Goal: Navigation & Orientation: Find specific page/section

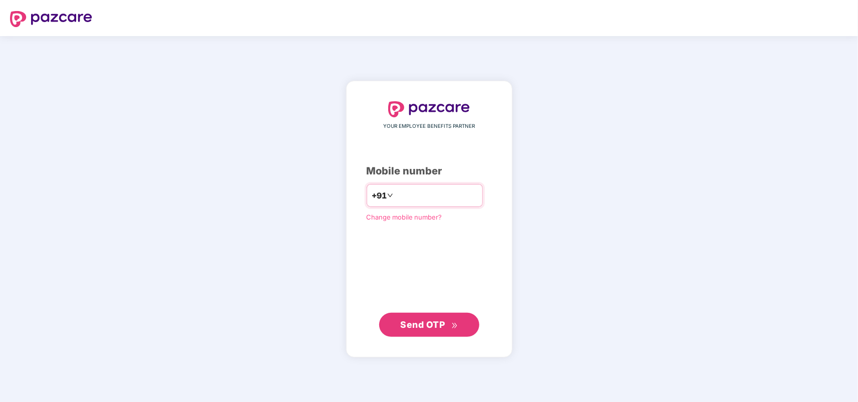
click at [421, 191] on input "number" at bounding box center [436, 195] width 82 height 16
type input "**********"
click at [442, 322] on span "Send OTP" at bounding box center [422, 324] width 45 height 11
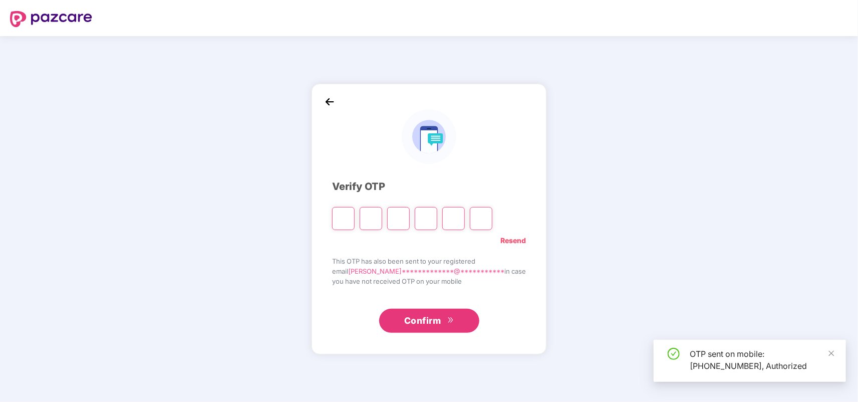
click at [351, 214] on input "Please enter verification code. Digit 1" at bounding box center [343, 218] width 23 height 23
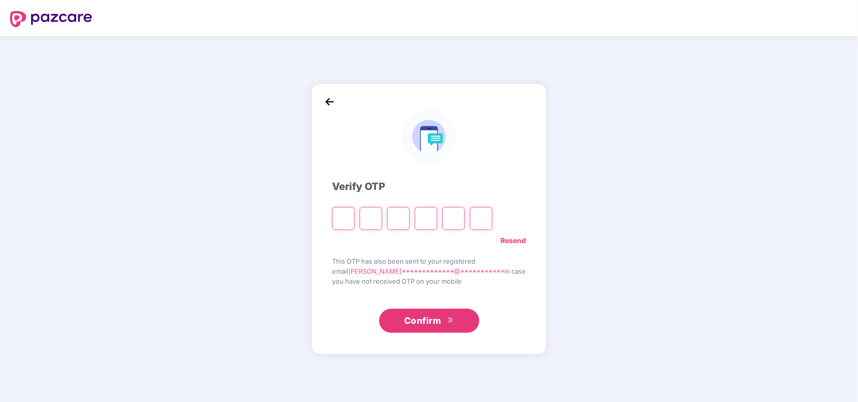
type input "*"
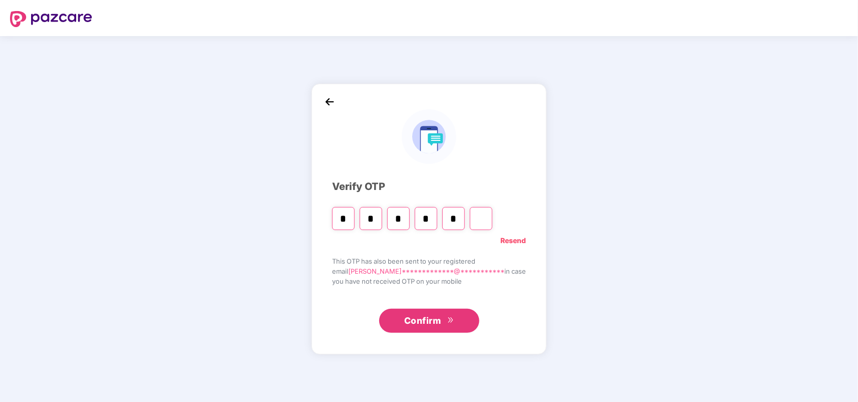
type input "*"
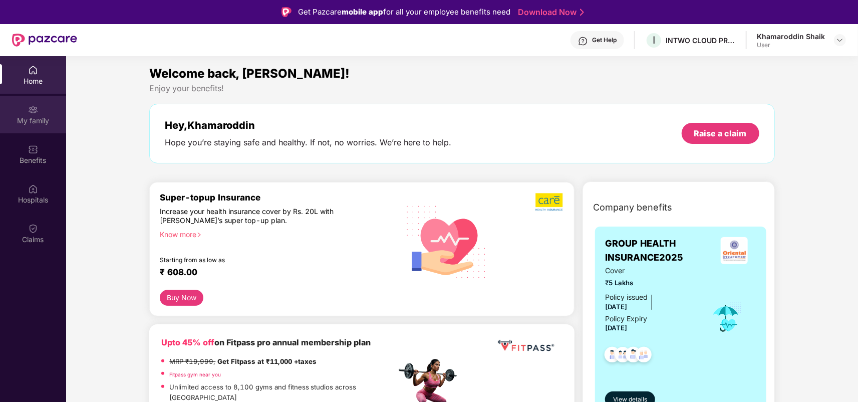
click at [34, 115] on div "My family" at bounding box center [33, 115] width 66 height 38
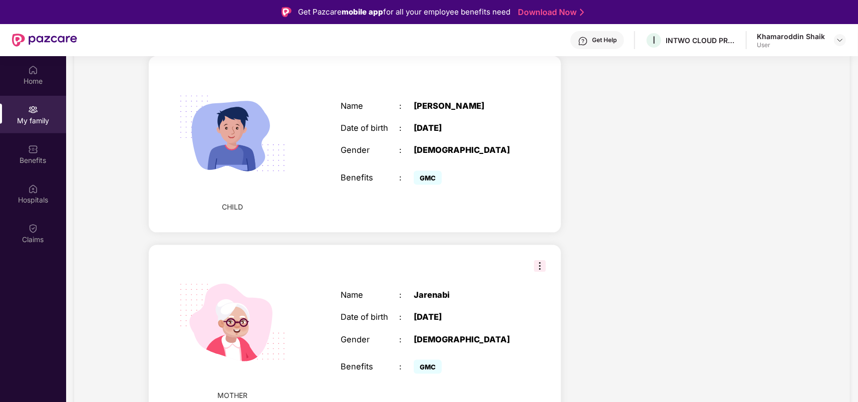
scroll to position [758, 0]
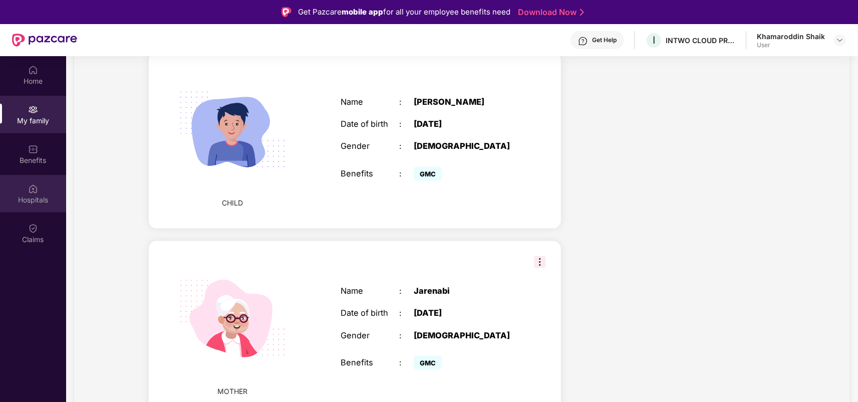
click at [23, 195] on div "Hospitals" at bounding box center [33, 200] width 66 height 10
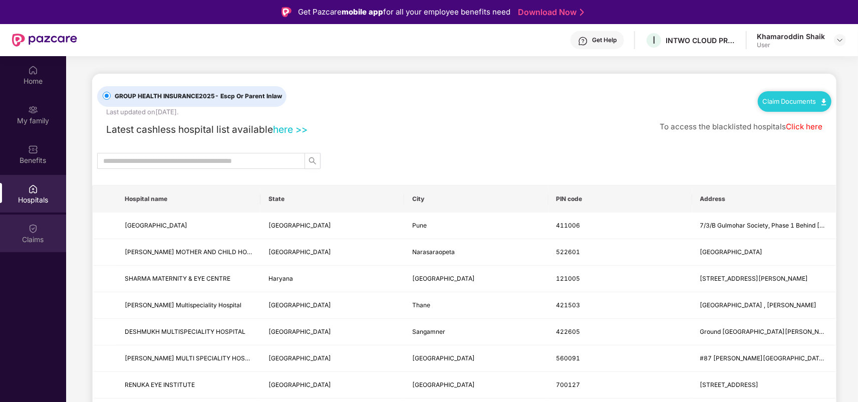
click at [28, 228] on img at bounding box center [33, 228] width 10 height 10
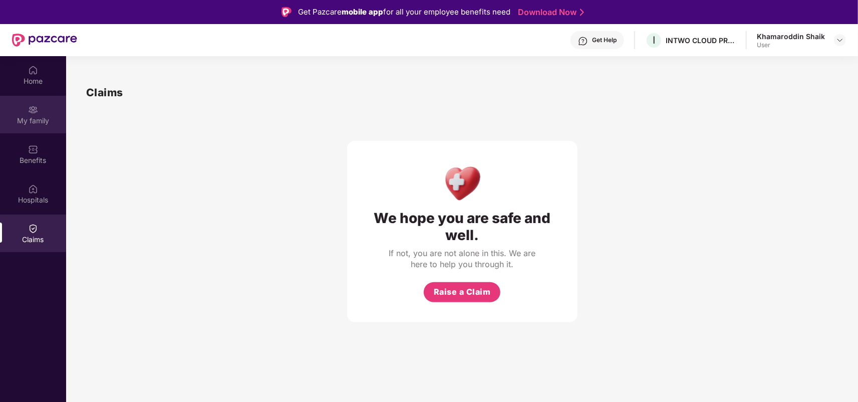
click at [32, 117] on div "My family" at bounding box center [33, 121] width 66 height 10
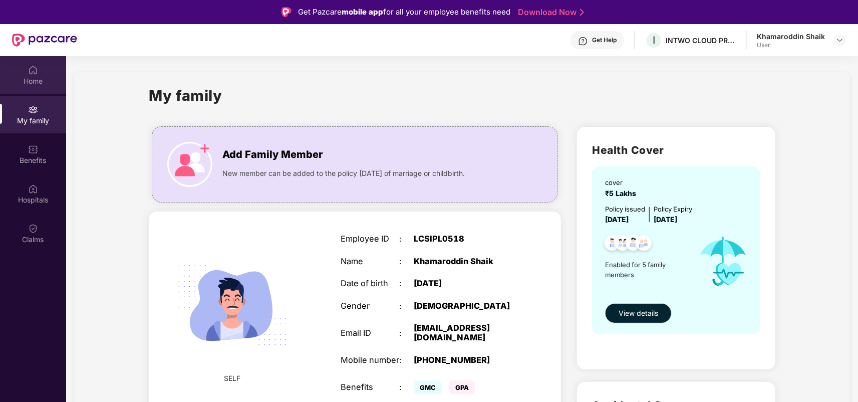
click at [33, 69] on img at bounding box center [33, 70] width 10 height 10
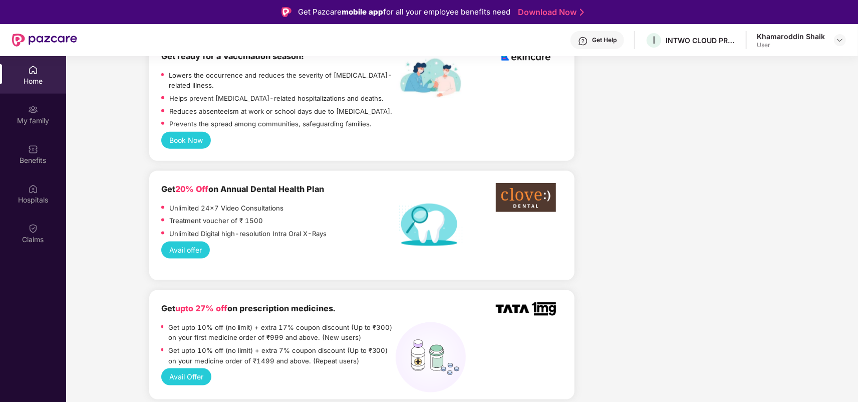
scroll to position [701, 0]
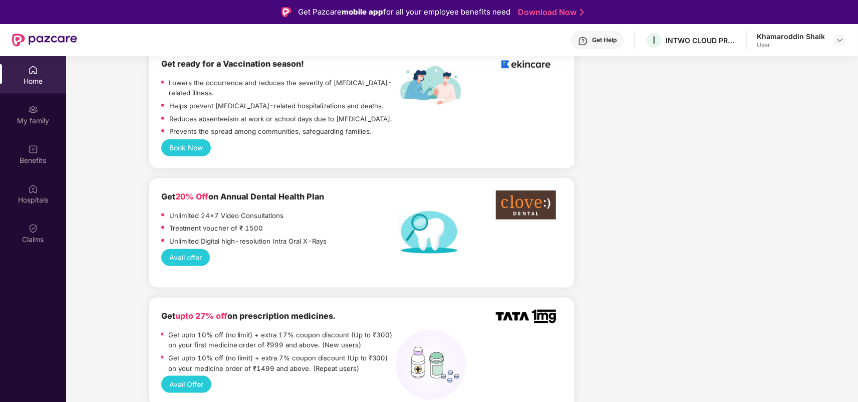
click at [603, 43] on div "Get Help" at bounding box center [604, 40] width 25 height 8
